Goal: Transaction & Acquisition: Obtain resource

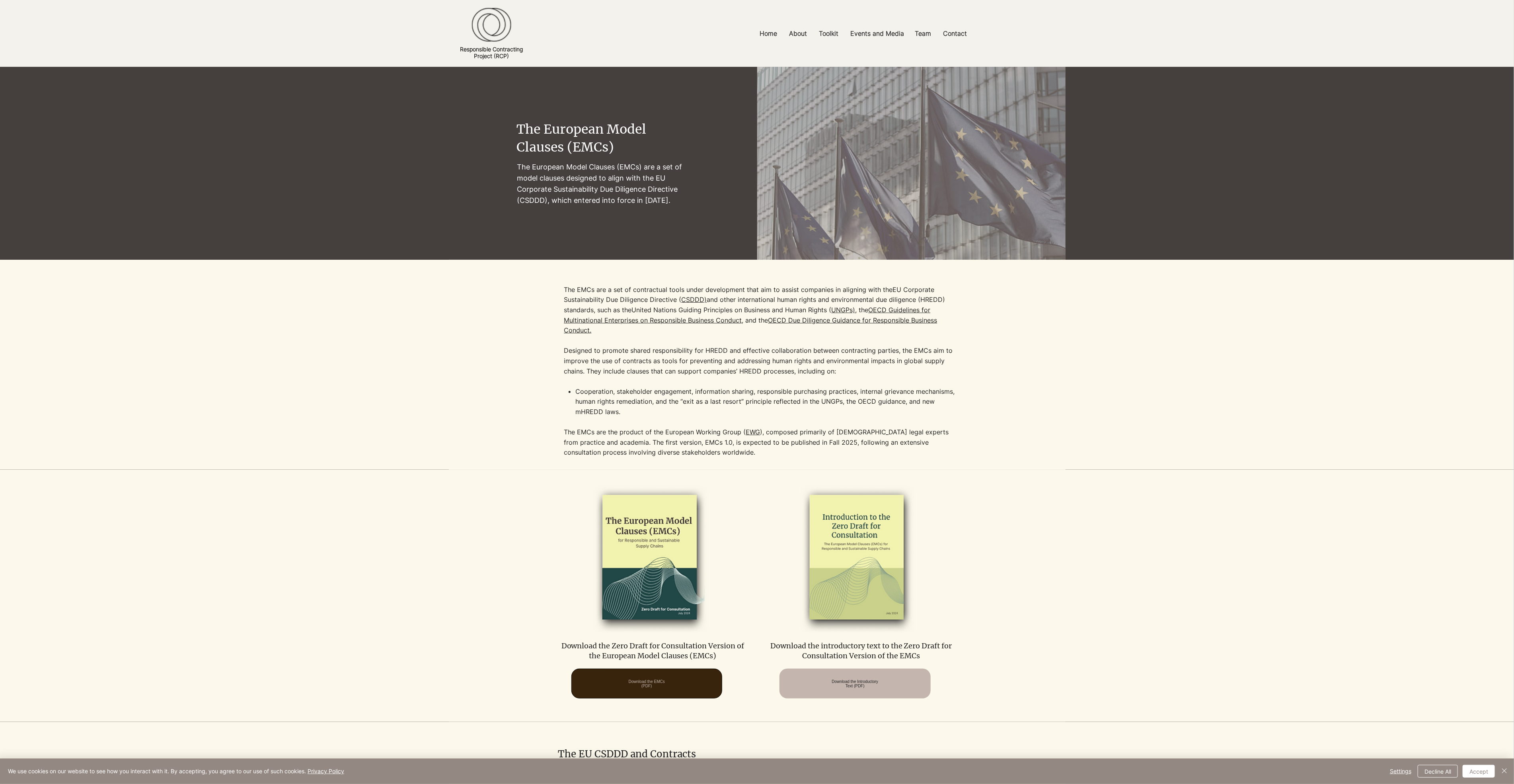
click at [653, 685] on span "Download the EMCs (PDF)" at bounding box center [647, 684] width 36 height 9
click at [842, 91] on p "Codes of Conduct" at bounding box center [822, 88] width 61 height 12
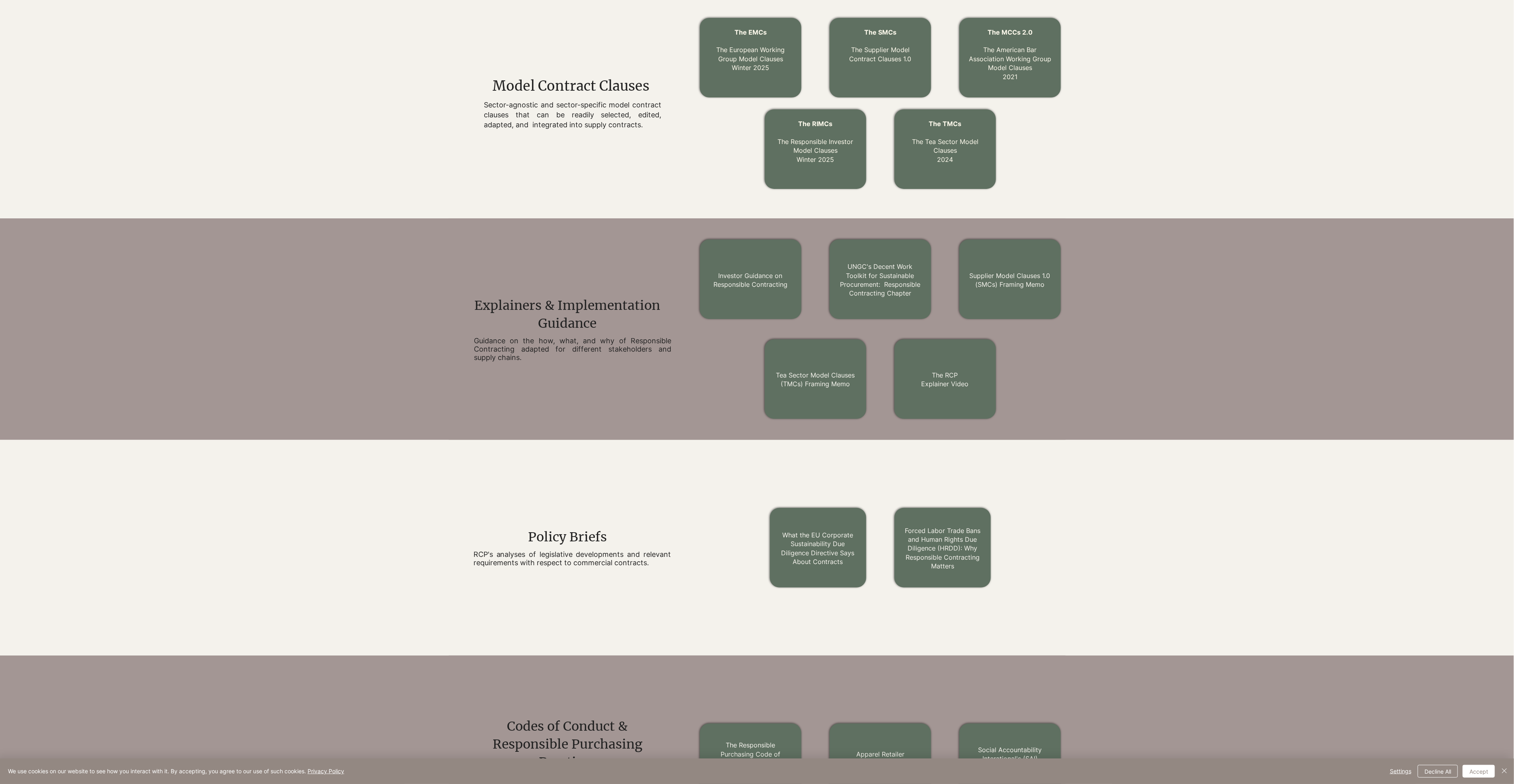
scroll to position [217, 0]
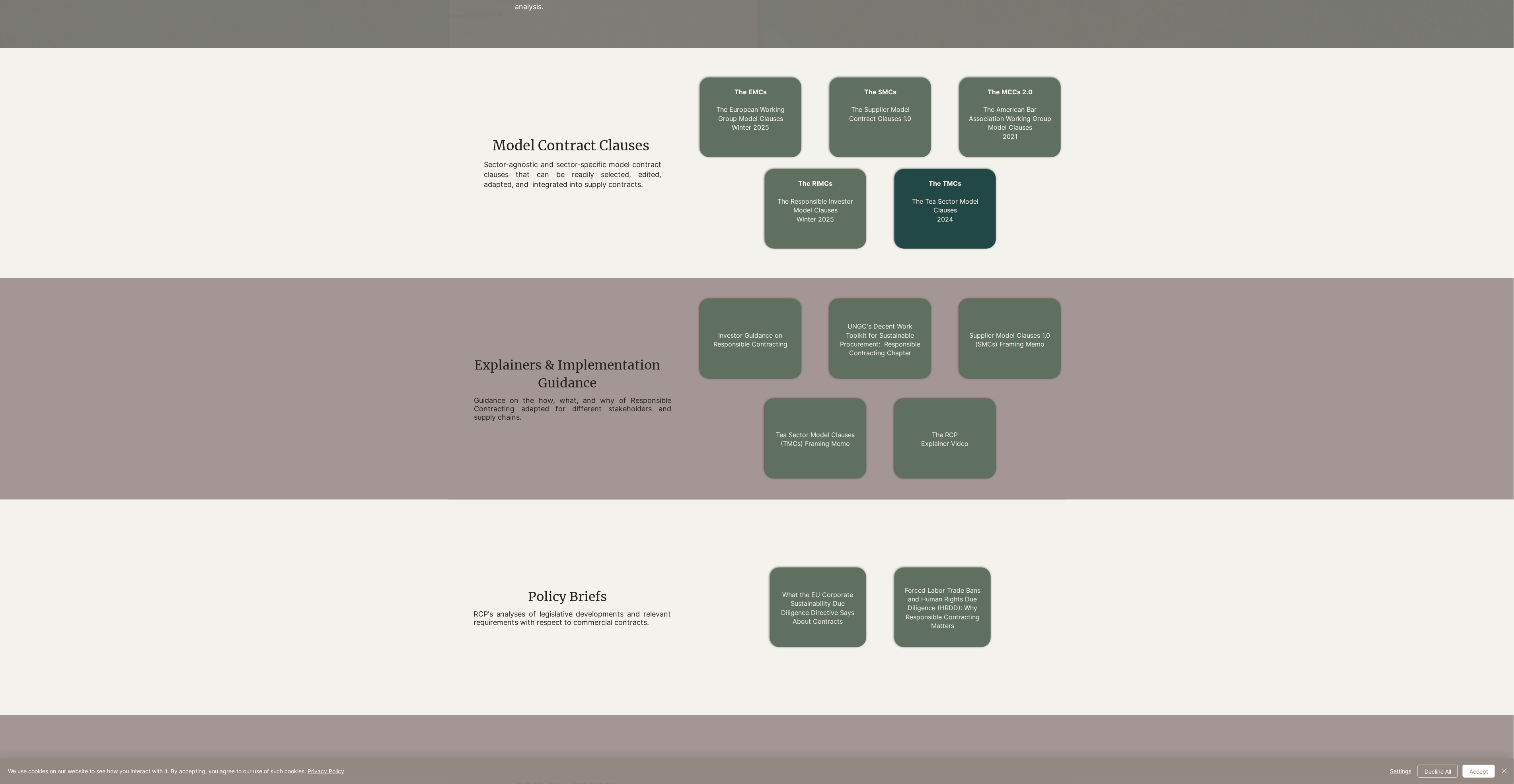
click at [959, 207] on p "The TMCs The Tea Sector Model Clauses 2024" at bounding box center [945, 202] width 85 height 45
click at [947, 200] on link "The TMCs The Tea Sector Model Clauses 2024" at bounding box center [945, 201] width 66 height 43
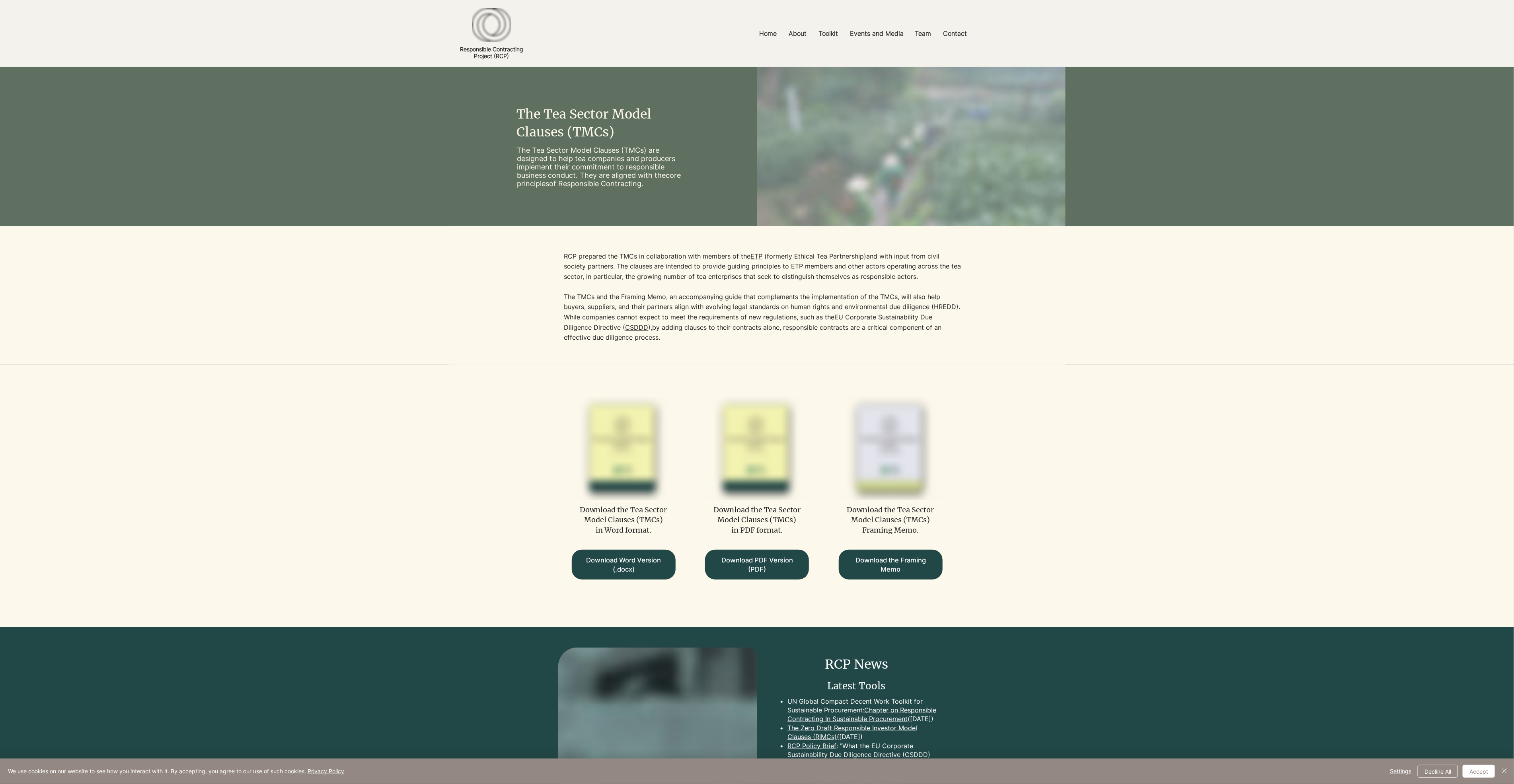
click at [949, 200] on img "main content" at bounding box center [911, 146] width 309 height 159
click at [629, 561] on span "Download Word Version (.docx)" at bounding box center [624, 565] width 89 height 18
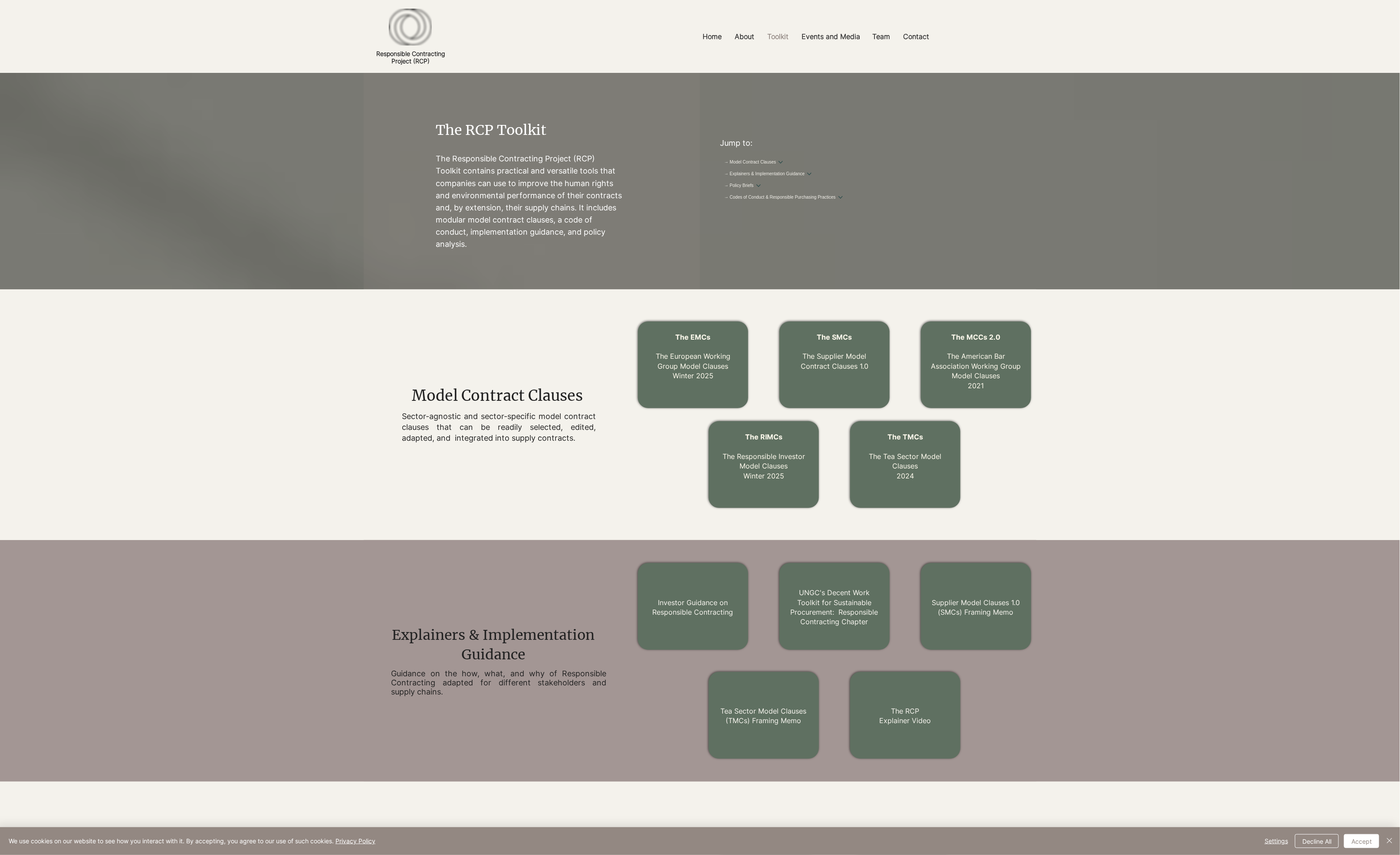
scroll to position [237, 0]
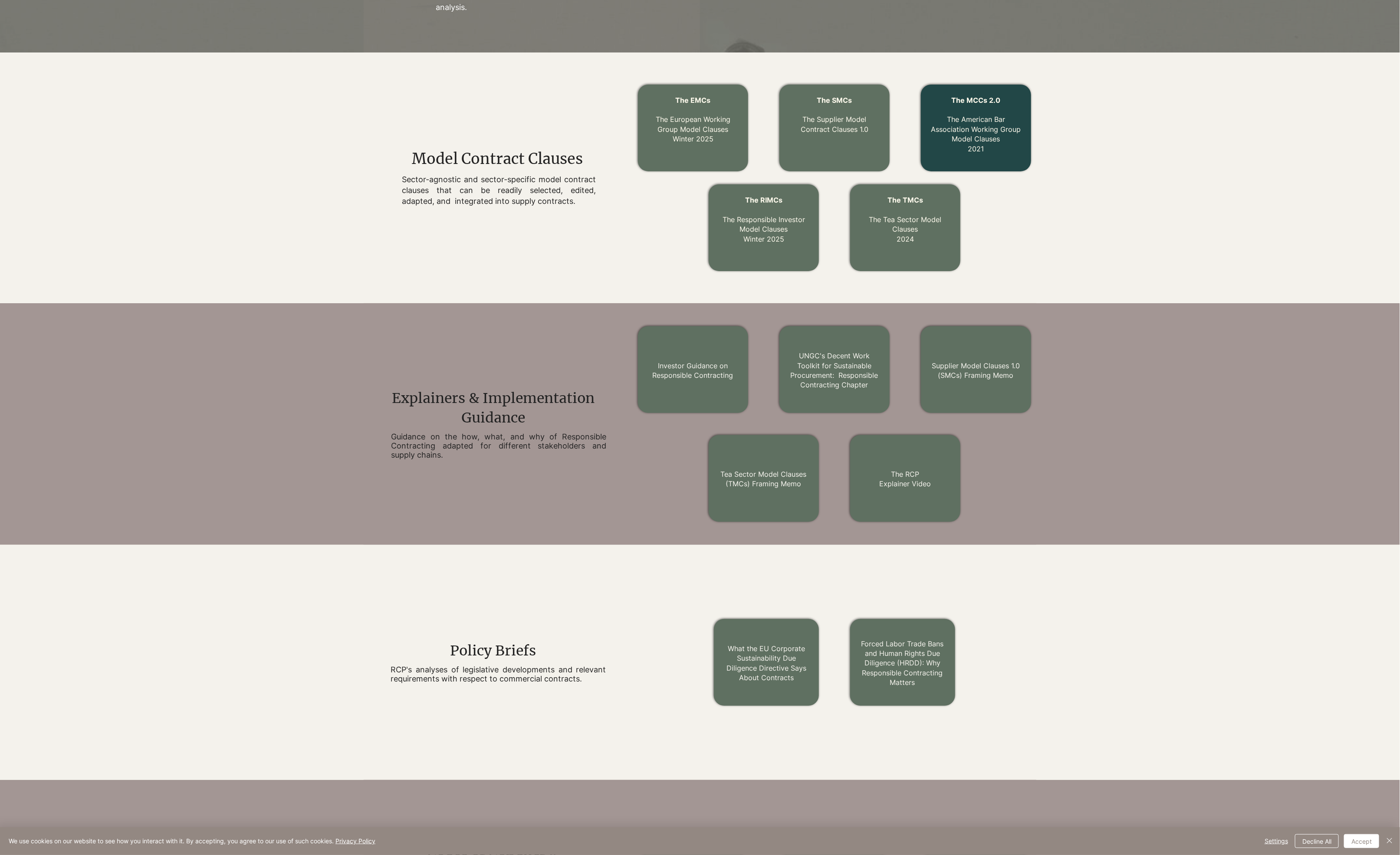
click at [978, 130] on link "The MCCs 2.0 The American Bar Association Working Group Model Clauses 2021" at bounding box center [976, 124] width 90 height 57
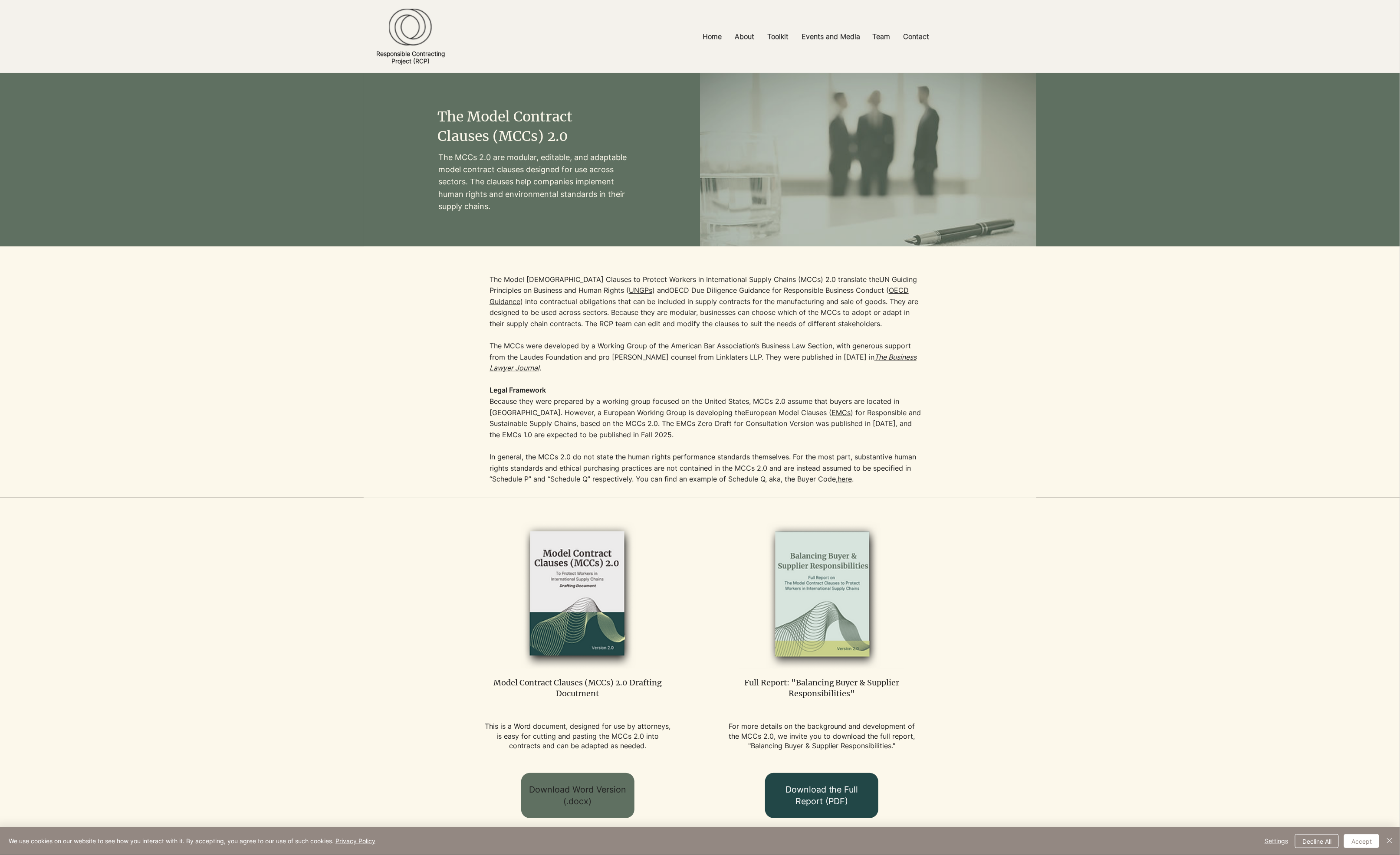
click at [603, 792] on span "Download Word Version (.docx)" at bounding box center [578, 795] width 97 height 24
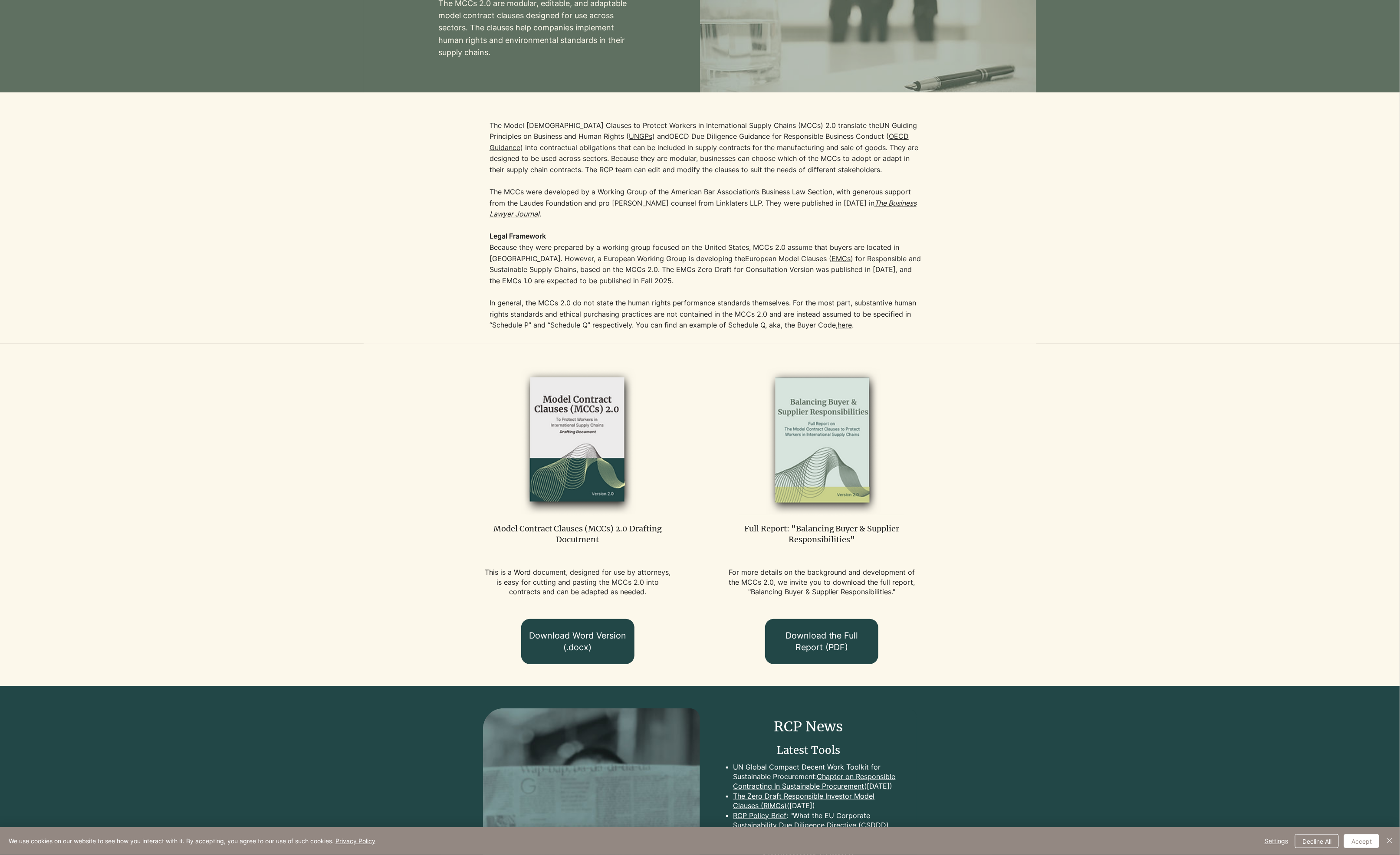
scroll to position [195, 0]
